Goal: Transaction & Acquisition: Purchase product/service

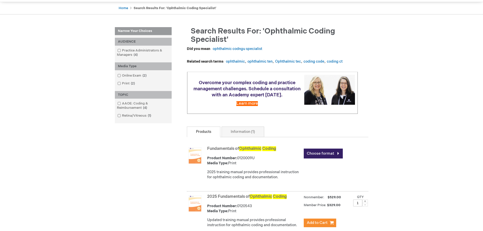
scroll to position [127, 0]
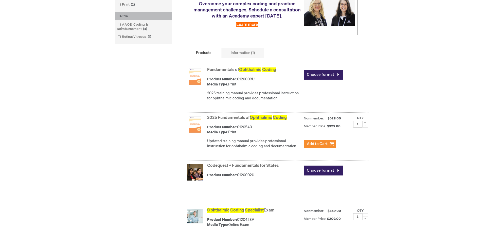
click at [435, 79] on div "Log In Search My Cart CLOSE RECENTLY ADDED ITEM(S) Close There are no items in …" at bounding box center [241, 131] width 483 height 516
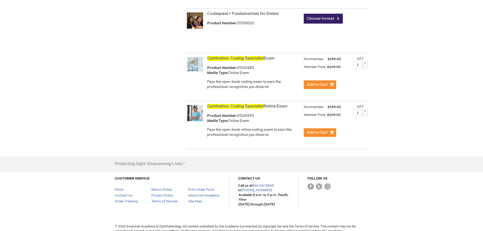
scroll to position [279, 0]
drag, startPoint x: 249, startPoint y: 92, endPoint x: 260, endPoint y: 95, distance: 11.8
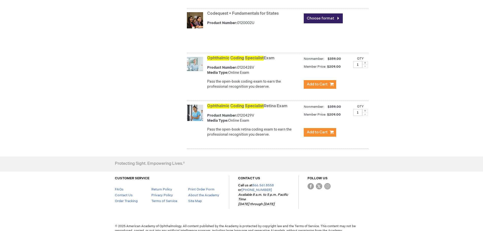
click at [249, 89] on p "Pass the open-book coding exam to earn the professional recognition you deserve." at bounding box center [254, 84] width 94 height 10
click at [264, 89] on p "Pass the open-book coding exam to earn the professional recognition you deserve." at bounding box center [254, 84] width 94 height 10
click at [261, 89] on p "Pass the open-book coding exam to earn the professional recognition you deserve." at bounding box center [254, 84] width 94 height 10
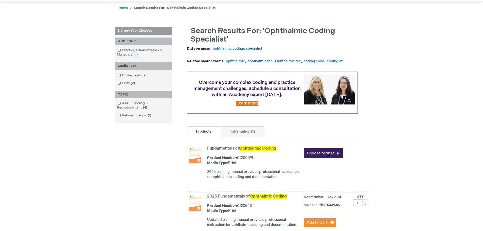
scroll to position [101, 0]
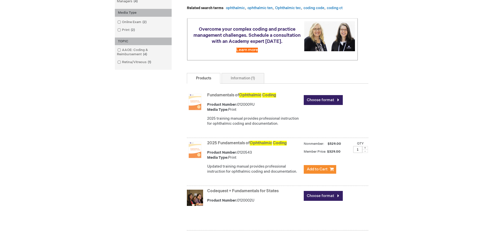
click at [92, 120] on div "Log In Search My Cart CLOSE RECENTLY ADDED ITEM(S) Close There are no items in …" at bounding box center [241, 157] width 483 height 516
drag, startPoint x: 255, startPoint y: 84, endPoint x: 225, endPoint y: 98, distance: 33.5
click at [255, 84] on link "Information (1)" at bounding box center [243, 78] width 43 height 11
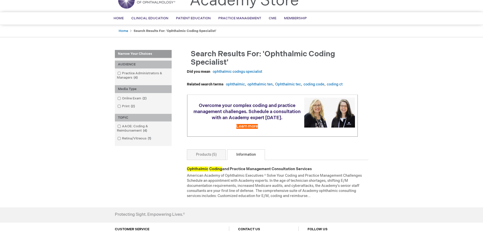
scroll to position [87, 0]
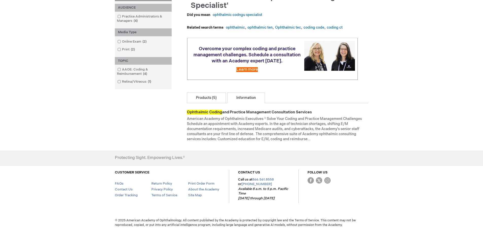
click at [205, 96] on link "Products (5)" at bounding box center [206, 98] width 39 height 11
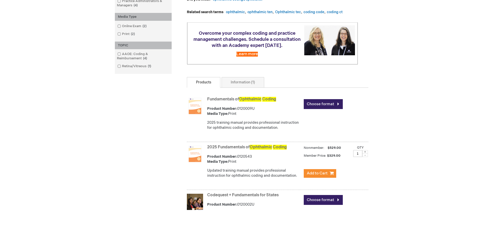
scroll to position [101, 0]
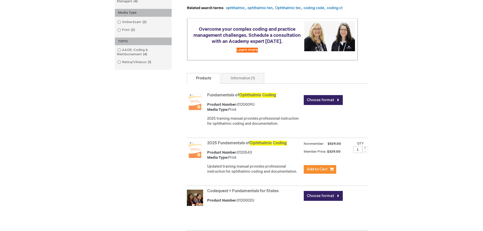
click at [63, 115] on div "Log In Search My Cart CLOSE RECENTLY ADDED ITEM(S) Close There are no items in …" at bounding box center [241, 157] width 483 height 516
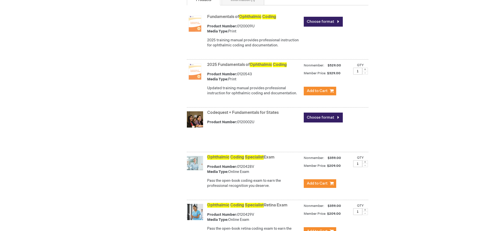
scroll to position [203, 0]
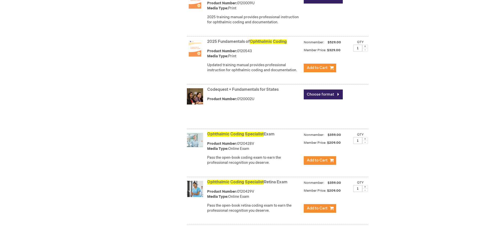
click at [63, 115] on div "Log In Search My Cart CLOSE RECENTLY ADDED ITEM(S) Close There are no items in …" at bounding box center [241, 55] width 483 height 516
click at [74, 112] on div "Log In Search My Cart CLOSE RECENTLY ADDED ITEM(S) Close There are no items in …" at bounding box center [241, 55] width 483 height 516
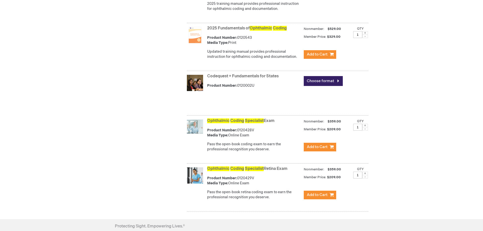
scroll to position [228, 0]
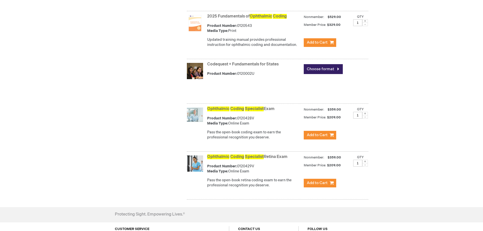
click at [75, 111] on div "Log In Search My Cart CLOSE RECENTLY ADDED ITEM(S) Close There are no items in …" at bounding box center [241, 30] width 483 height 516
click at [93, 109] on div "Log In Search My Cart CLOSE RECENTLY ADDED ITEM(S) Close There are no items in …" at bounding box center [241, 30] width 483 height 516
click at [272, 111] on strong "Ophthalmic Coding Specialist Exam" at bounding box center [254, 109] width 94 height 6
drag, startPoint x: 220, startPoint y: 118, endPoint x: 228, endPoint y: 118, distance: 7.6
click at [220, 118] on div "Ophthalmic Coding Specialist Exam Product Number: 0120428V Media Type: Online E…" at bounding box center [287, 124] width 161 height 39
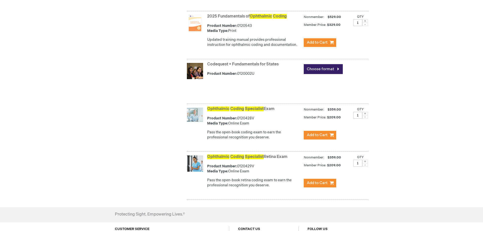
click at [268, 111] on link "Ophthalmic Coding Specialist Exam" at bounding box center [240, 109] width 67 height 5
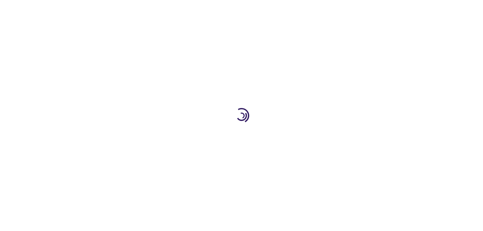
type input "1"
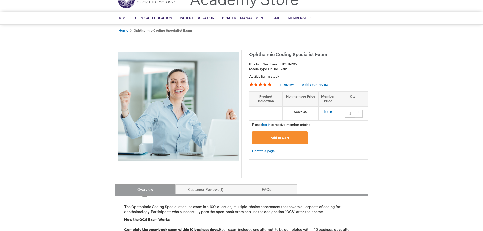
click at [389, 81] on div "Log In Search My Cart CLOSE RECENTLY ADDED ITEM(S) Close There are no items in …" at bounding box center [241, 214] width 483 height 478
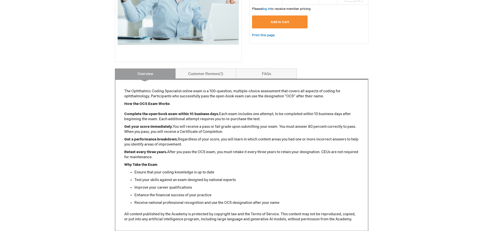
scroll to position [152, 0]
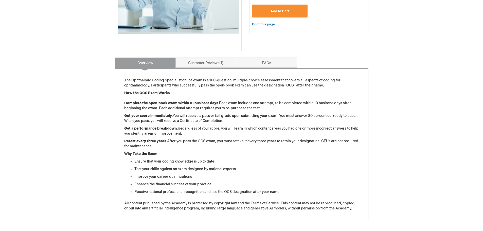
click at [389, 81] on div "Log In Search My Cart CLOSE RECENTLY ADDED ITEM(S) Close There are no items in …" at bounding box center [241, 87] width 483 height 478
click at [268, 140] on p "Retest every three years. After you pass the OCS exam, you must retake it every…" at bounding box center [241, 144] width 235 height 10
click at [253, 137] on div "The Ophthalmic Coding Specialist online exam is a 100-question, multiple-choice…" at bounding box center [241, 144] width 235 height 133
click at [252, 136] on p "Get a performance breakdown. Regardless of your score, you will learn in which …" at bounding box center [241, 131] width 235 height 10
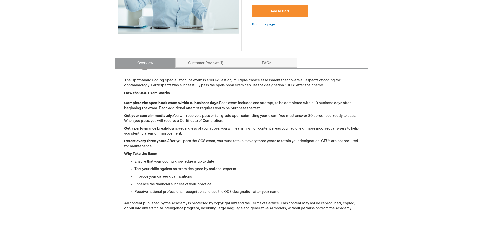
click at [244, 152] on p "Why Take the Exam" at bounding box center [241, 153] width 235 height 5
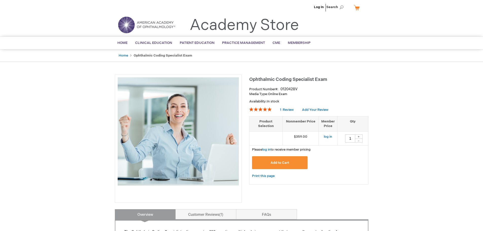
scroll to position [0, 0]
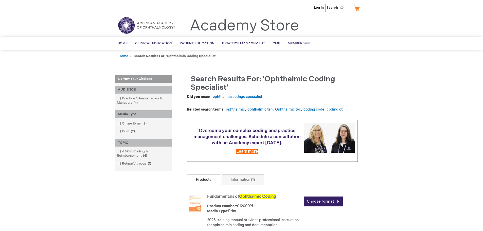
click at [322, 8] on link "Log In" at bounding box center [319, 8] width 10 height 4
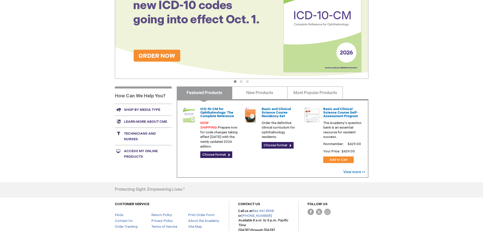
scroll to position [101, 0]
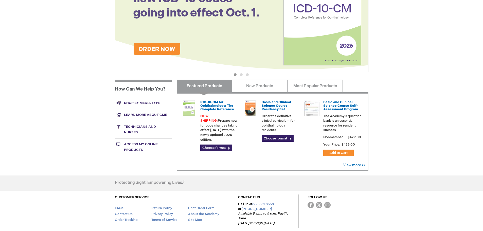
click at [87, 119] on div "Log Out Search My Cart CLOSE RECENTLY ADDED ITEM(S) Close There are no items in…" at bounding box center [241, 77] width 483 height 357
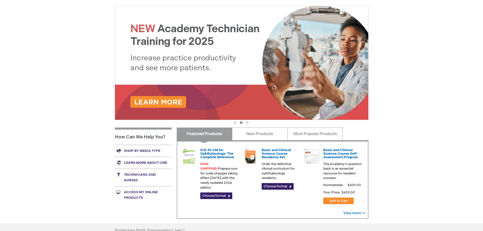
scroll to position [0, 0]
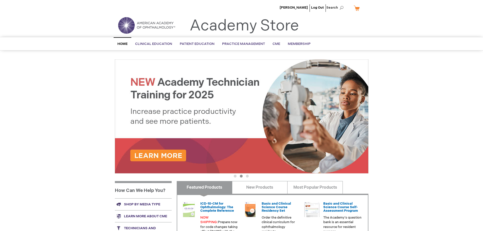
click at [87, 119] on div "[PERSON_NAME] Log Out Search My Cart CLOSE RECENTLY ADDED ITEM(S) Close There a…" at bounding box center [241, 178] width 483 height 357
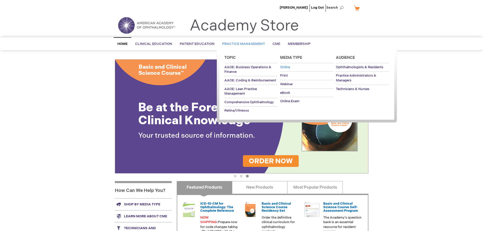
click at [288, 66] on span "Online" at bounding box center [285, 67] width 10 height 4
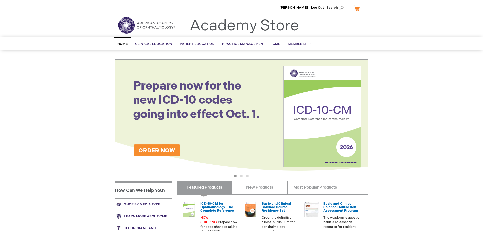
scroll to position [114, 0]
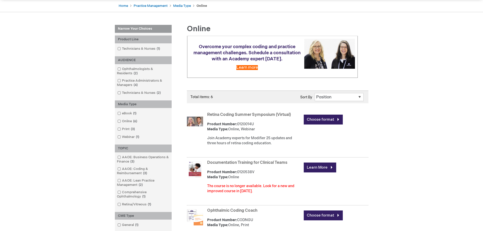
click at [395, 105] on div "Yolanda Castro Log Out Search My Cart CLOSE RECENTLY ADDED ITEM(S) Close There …" at bounding box center [241, 228] width 483 height 559
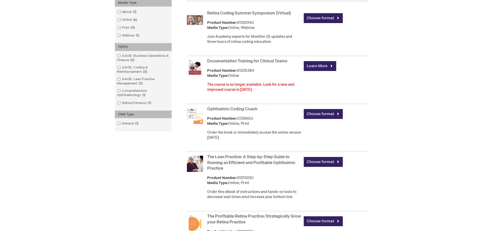
click at [395, 105] on div "[PERSON_NAME] Log Out Search My Cart CLOSE RECENTLY ADDED ITEM(S) Close There a…" at bounding box center [241, 127] width 483 height 559
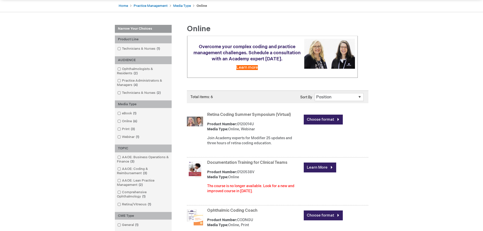
scroll to position [0, 0]
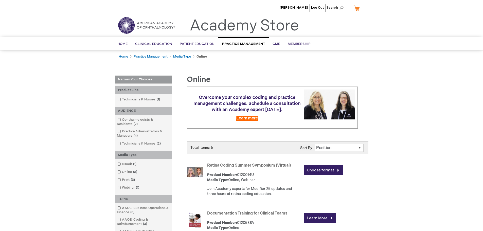
click at [275, 61] on ul "Home Practice Management Media Type Online" at bounding box center [242, 56] width 254 height 12
click at [294, 45] on span "Membership" at bounding box center [299, 44] width 23 height 4
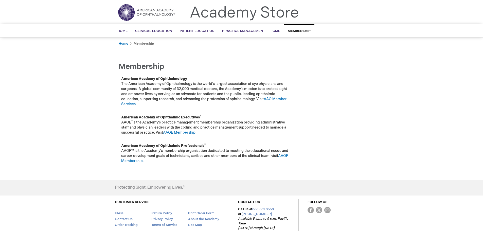
scroll to position [25, 0]
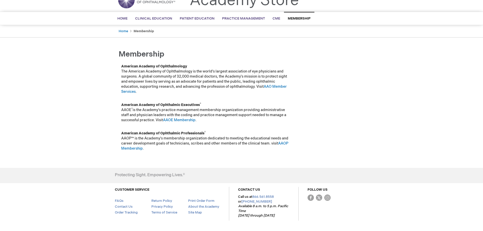
click at [398, 97] on div "[PERSON_NAME] Log Out Search My Cart CLOSE RECENTLY ADDED ITEM(S) Close There a…" at bounding box center [241, 112] width 483 height 274
click at [333, 113] on td at bounding box center [330, 114] width 75 height 28
click at [184, 119] on link "AAOE Membership" at bounding box center [179, 120] width 32 height 4
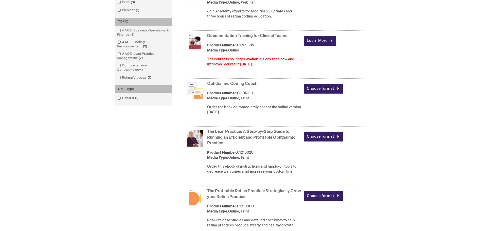
click at [67, 92] on div "[PERSON_NAME] Log Out Search My Cart CLOSE RECENTLY ADDED ITEM(S) Close There a…" at bounding box center [241, 101] width 483 height 559
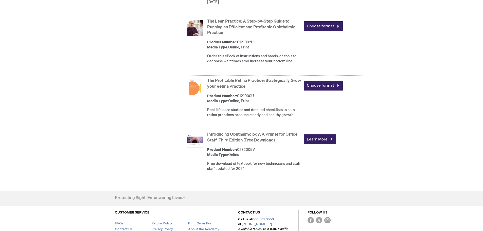
scroll to position [279, 0]
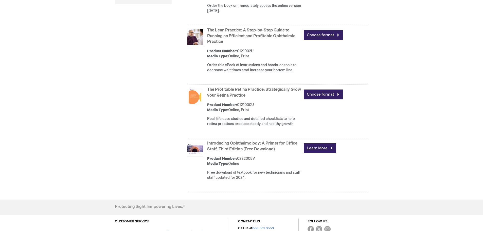
click at [67, 92] on div "[PERSON_NAME] Log Out Search My Cart CLOSE RECENTLY ADDED ITEM(S) Close There a…" at bounding box center [241, 0] width 483 height 559
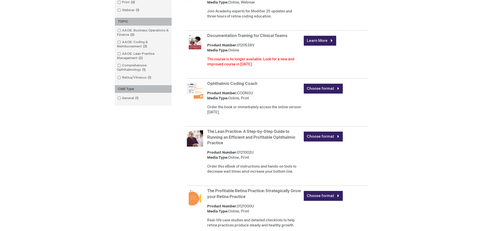
click at [80, 105] on div "[PERSON_NAME] Log Out Search My Cart CLOSE RECENTLY ADDED ITEM(S) Close There a…" at bounding box center [241, 101] width 483 height 559
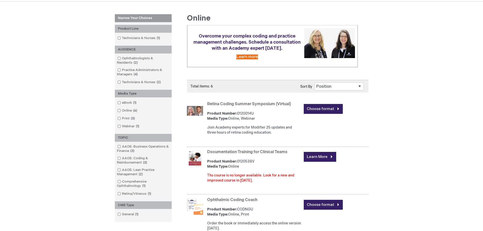
scroll to position [51, 0]
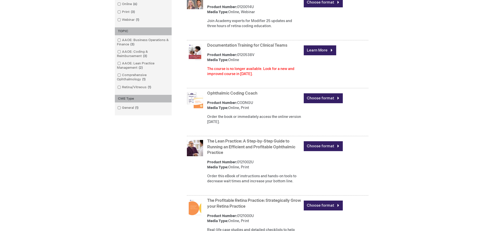
scroll to position [178, 0]
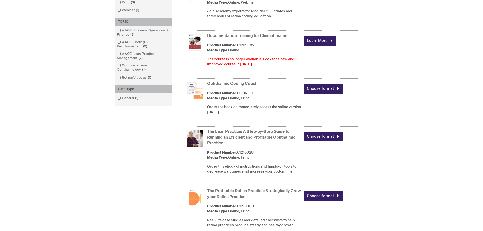
click at [47, 71] on div "Yolanda Castro Log Out Search My Cart CLOSE RECENTLY ADDED ITEM(S) Close There …" at bounding box center [241, 101] width 483 height 559
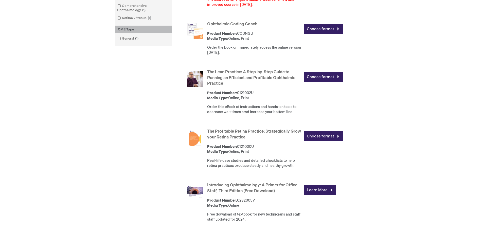
scroll to position [228, 0]
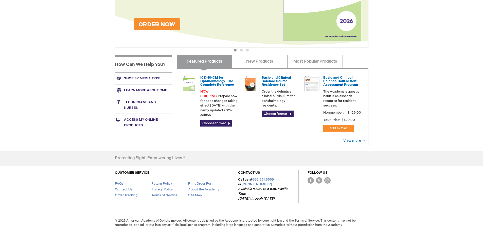
click at [71, 126] on div "[PERSON_NAME] Log Out Search My Cart CLOSE RECENTLY ADDED ITEM(S) Close There a…" at bounding box center [241, 52] width 483 height 357
click at [72, 126] on div "[PERSON_NAME] Log Out Search My Cart CLOSE RECENTLY ADDED ITEM(S) Close There a…" at bounding box center [241, 52] width 483 height 357
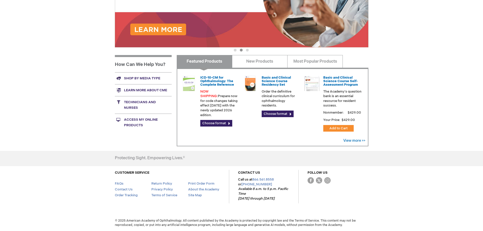
click at [428, 113] on div "[PERSON_NAME] Log Out Search My Cart CLOSE RECENTLY ADDED ITEM(S) Close There a…" at bounding box center [241, 52] width 483 height 357
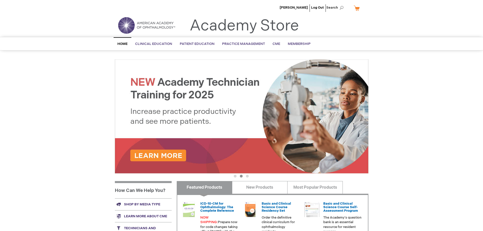
click at [419, 91] on div "[PERSON_NAME] Log Out Search My Cart CLOSE RECENTLY ADDED ITEM(S) Close There a…" at bounding box center [241, 178] width 483 height 357
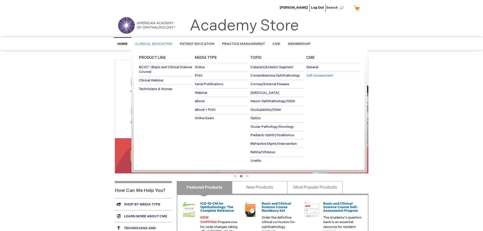
click at [314, 73] on link "Self-Assessment" at bounding box center [332, 76] width 53 height 8
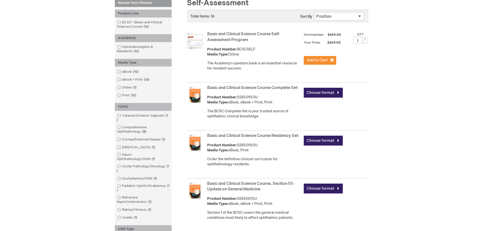
scroll to position [76, 0]
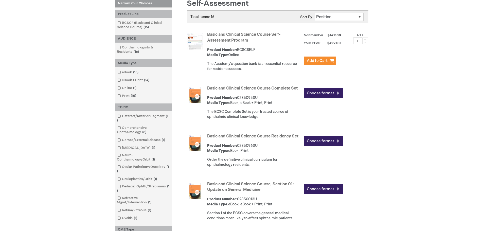
click at [261, 48] on div "Product Number: BCSCSELF Media Type: Online" at bounding box center [254, 52] width 94 height 10
click at [259, 56] on div "Product Number: BCSCSELF Media Type: Online" at bounding box center [254, 52] width 94 height 10
click at [325, 19] on select "Position Product Name : A to Z Product Name : Z to A Price : Low to High Price …" at bounding box center [339, 17] width 49 height 8
drag, startPoint x: 325, startPoint y: 19, endPoint x: 309, endPoint y: 16, distance: 16.5
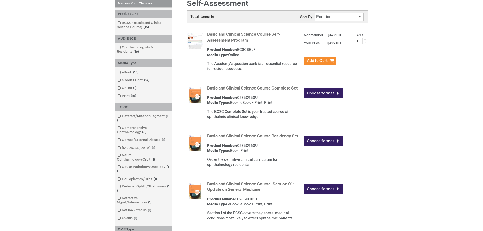
click at [325, 19] on select "Position Product Name : A to Z Product Name : Z to A Price : Low to High Price …" at bounding box center [339, 17] width 49 height 8
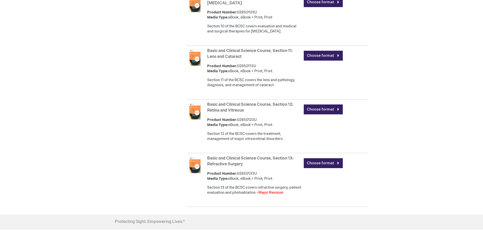
scroll to position [826, 0]
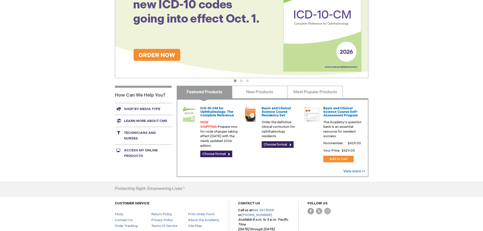
scroll to position [126, 0]
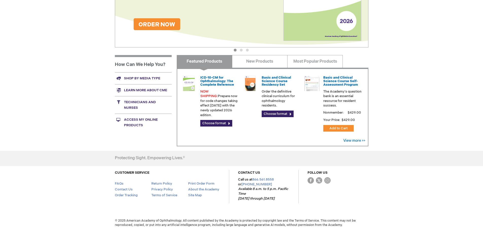
click at [48, 64] on div "[PERSON_NAME] Log Out Search My Cart CLOSE RECENTLY ADDED ITEM(S) Close There a…" at bounding box center [241, 52] width 483 height 357
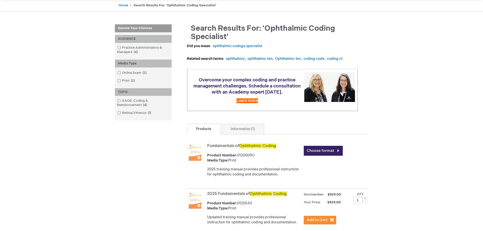
click at [79, 71] on div "Yolanda Castro Log Out Search My Cart CLOSE RECENTLY ADDED ITEM(S) Close There …" at bounding box center [241, 207] width 483 height 516
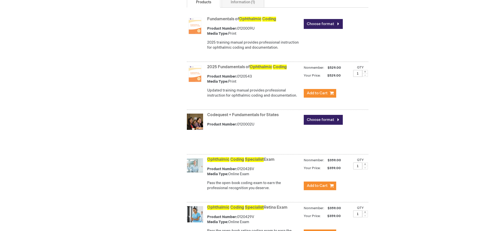
click at [82, 79] on div "Yolanda Castro Log Out Search My Cart CLOSE RECENTLY ADDED ITEM(S) Close There …" at bounding box center [241, 80] width 483 height 516
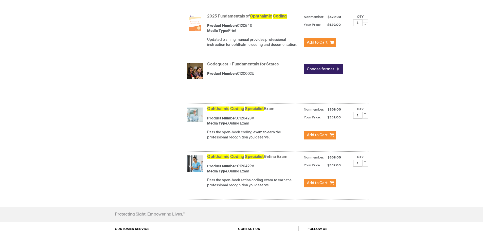
click at [77, 77] on div "Yolanda Castro Log Out Search My Cart CLOSE RECENTLY ADDED ITEM(S) Close There …" at bounding box center [241, 30] width 483 height 516
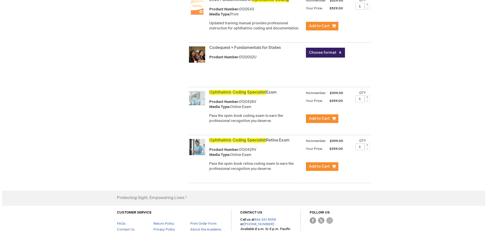
scroll to position [254, 0]
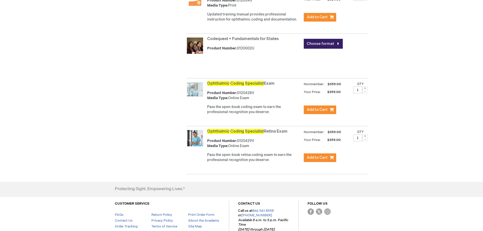
click at [91, 91] on div "Yolanda Castro Log Out Search My Cart CLOSE RECENTLY ADDED ITEM(S) Close There …" at bounding box center [241, 4] width 483 height 516
click at [292, 126] on div "Ophthalmic Coding Specialist Exam Product Number: 0120428V Media Type: Online E…" at bounding box center [278, 103] width 182 height 47
click at [286, 118] on div "Ophthalmic Coding Specialist Exam Product Number: 0120428V Media Type: Online E…" at bounding box center [287, 99] width 161 height 39
click at [312, 112] on button "Add to Cart" at bounding box center [320, 109] width 32 height 9
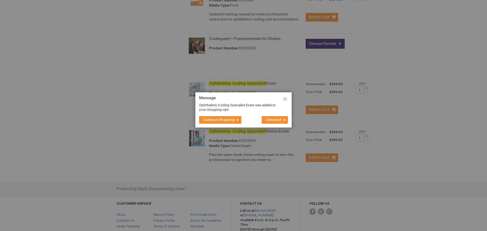
click at [278, 118] on span "Checkout" at bounding box center [273, 120] width 16 height 4
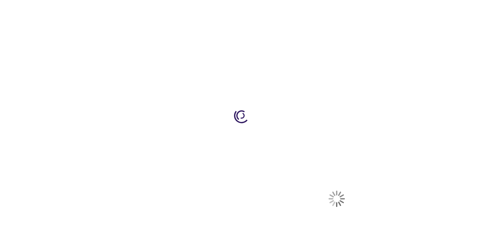
select select "US"
select select "23"
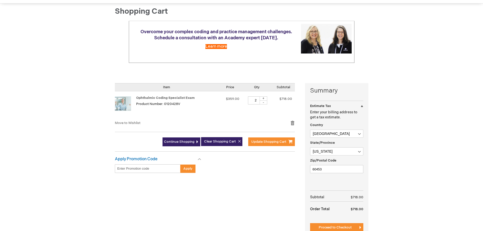
scroll to position [51, 0]
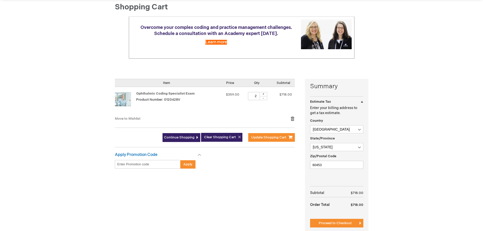
click at [264, 98] on div "-" at bounding box center [264, 98] width 8 height 4
type input "1"
click at [225, 114] on td "$359.00" at bounding box center [230, 101] width 24 height 29
click at [219, 107] on td "$359.00" at bounding box center [230, 101] width 24 height 29
click at [267, 136] on span "Update Shopping Cart" at bounding box center [268, 137] width 35 height 4
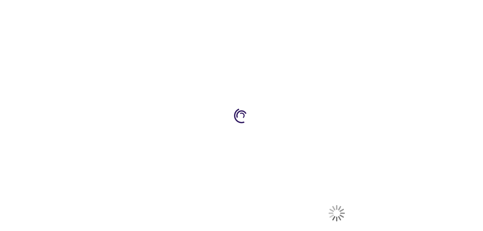
select select "US"
select select "23"
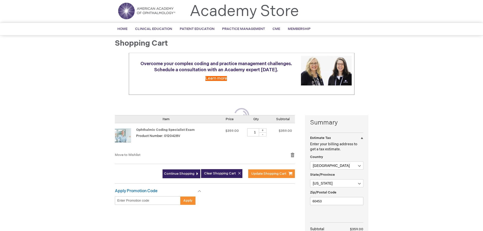
click at [389, 107] on div "[PERSON_NAME] Log Out Search My Cart 1 1 items CLOSE RECENTLY ADDED ITEM(S) Clo…" at bounding box center [241, 180] width 483 height 388
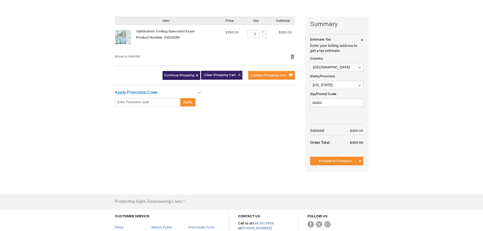
scroll to position [116, 0]
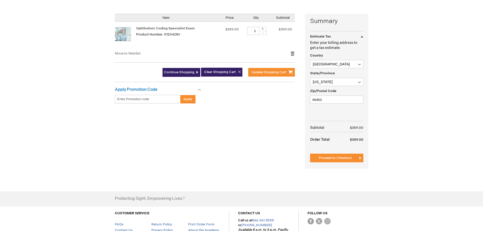
click at [389, 107] on div "Yolanda Castro Log Out Search My Cart 1 1 items CLOSE RECENTLY ADDED ITEM(S) Cl…" at bounding box center [241, 78] width 483 height 388
click at [254, 133] on div "Summary Estimate Tax Estimate Tax Enter your billing address to get a tax estim…" at bounding box center [242, 94] width 254 height 161
click at [254, 132] on div "Summary Estimate Tax Estimate Tax Enter your billing address to get a tax estim…" at bounding box center [242, 94] width 254 height 161
click at [244, 130] on div "Summary Estimate Tax Estimate Tax Enter your billing address to get a tax estim…" at bounding box center [242, 94] width 254 height 161
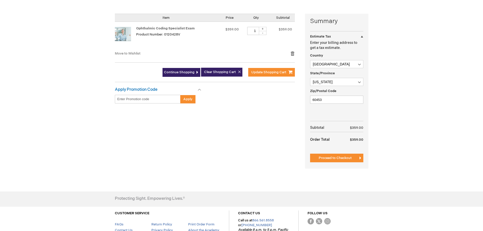
click at [249, 137] on div "Summary Estimate Tax Estimate Tax Enter your billing address to get a tax estim…" at bounding box center [242, 94] width 254 height 161
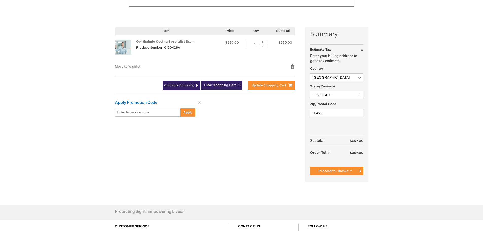
scroll to position [91, 0]
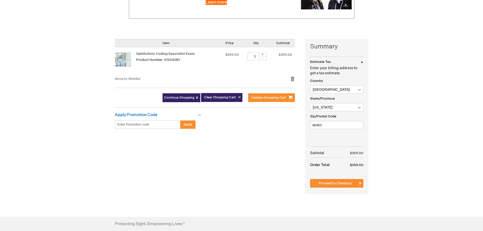
click at [264, 149] on div "Summary Estimate Tax Estimate Tax Enter your billing address to get a tax estim…" at bounding box center [242, 119] width 254 height 161
click at [265, 135] on div "Summary Estimate Tax Estimate Tax Enter your billing address to get a tax estim…" at bounding box center [242, 119] width 254 height 161
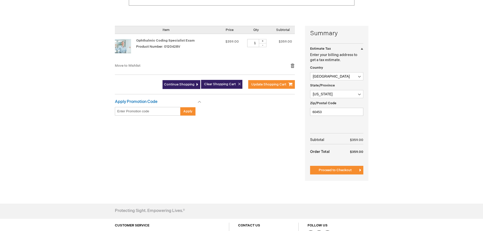
scroll to position [116, 0]
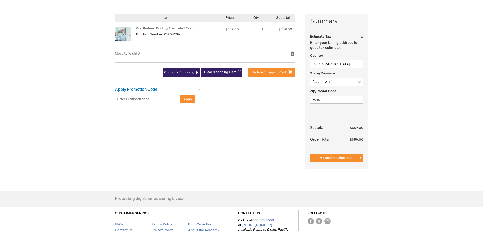
click at [415, 134] on div "[PERSON_NAME] Log Out Search My Cart 1 1 items CLOSE RECENTLY ADDED ITEM(S) Clo…" at bounding box center [241, 78] width 483 height 388
click at [335, 157] on span "Proceed to Checkout" at bounding box center [335, 158] width 33 height 4
drag, startPoint x: 245, startPoint y: 108, endPoint x: 245, endPoint y: 111, distance: 2.8
click at [245, 111] on div "Summary Estimate Tax Estimate Tax Enter your billing address to get a tax estim…" at bounding box center [242, 94] width 254 height 161
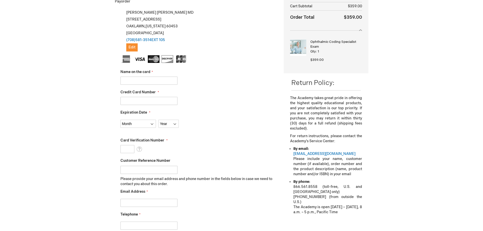
click at [421, 63] on div "Yolanda Castro Log Out Search My Cart 1 1 items CLOSE RECENTLY ADDED ITEM(S) Cl…" at bounding box center [241, 151] width 483 height 519
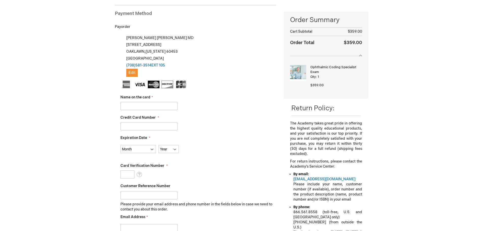
click at [232, 111] on fieldset "Name on the card Credit Card Number Expiration Date Month Year" at bounding box center [198, 171] width 156 height 180
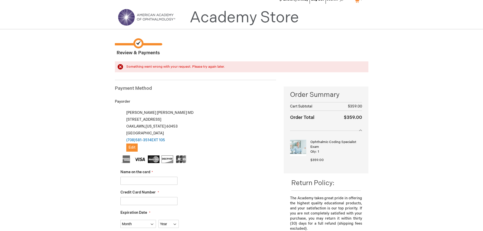
scroll to position [7, 0]
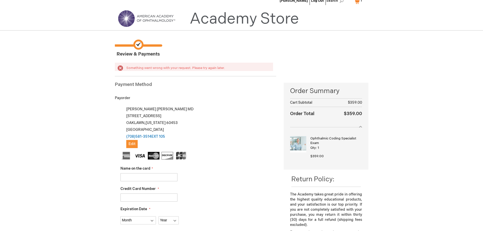
click at [232, 111] on div "Yolanda Castro MD 4400 west 95th Street SUITE 312 OAKLAWN , Illinois 60453 Unit…" at bounding box center [198, 127] width 156 height 42
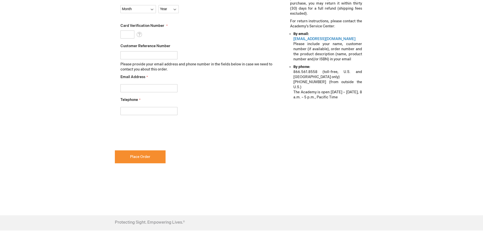
scroll to position [159, 0]
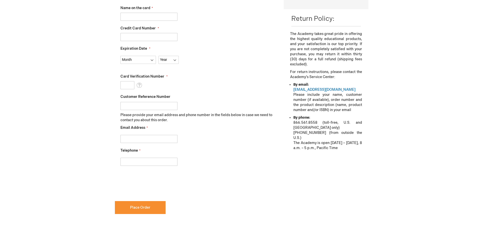
click at [234, 95] on div "Customer Reference Number" at bounding box center [198, 102] width 156 height 16
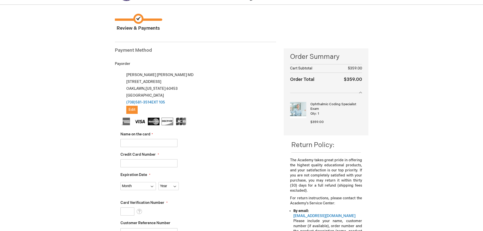
scroll to position [32, 0]
click at [258, 107] on div "Yolanda Castro MD 4400 west 95th Street SUITE 312 OAKLAWN , Illinois 60453 Unit…" at bounding box center [198, 93] width 156 height 42
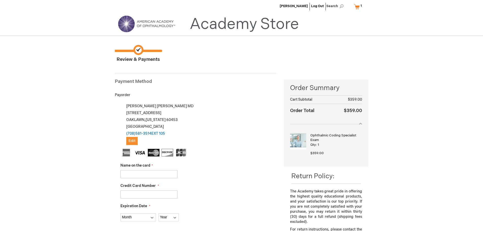
scroll to position [0, 0]
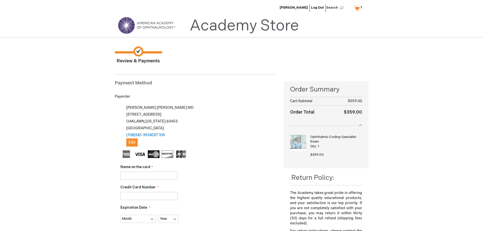
click at [258, 107] on div "Yolanda Castro MD 4400 west 95th Street SUITE 312 OAKLAWN , Illinois 60453 Unit…" at bounding box center [198, 125] width 156 height 42
click at [320, 8] on link "Log Out" at bounding box center [317, 8] width 13 height 4
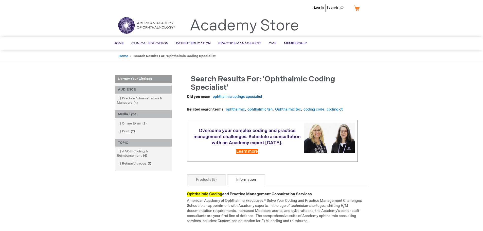
click at [78, 102] on div "Log In Search My Cart CLOSE RECENTLY ADDED ITEM(S) Close There are no items in …" at bounding box center [241, 156] width 483 height 313
drag, startPoint x: 88, startPoint y: 25, endPoint x: 114, endPoint y: 3, distance: 33.8
click at [91, 21] on header "Log In Search My Cart CLOSE RECENTLY ADDED ITEM(S) Close There are no items in …" at bounding box center [241, 18] width 483 height 37
